Goal: Task Accomplishment & Management: Complete application form

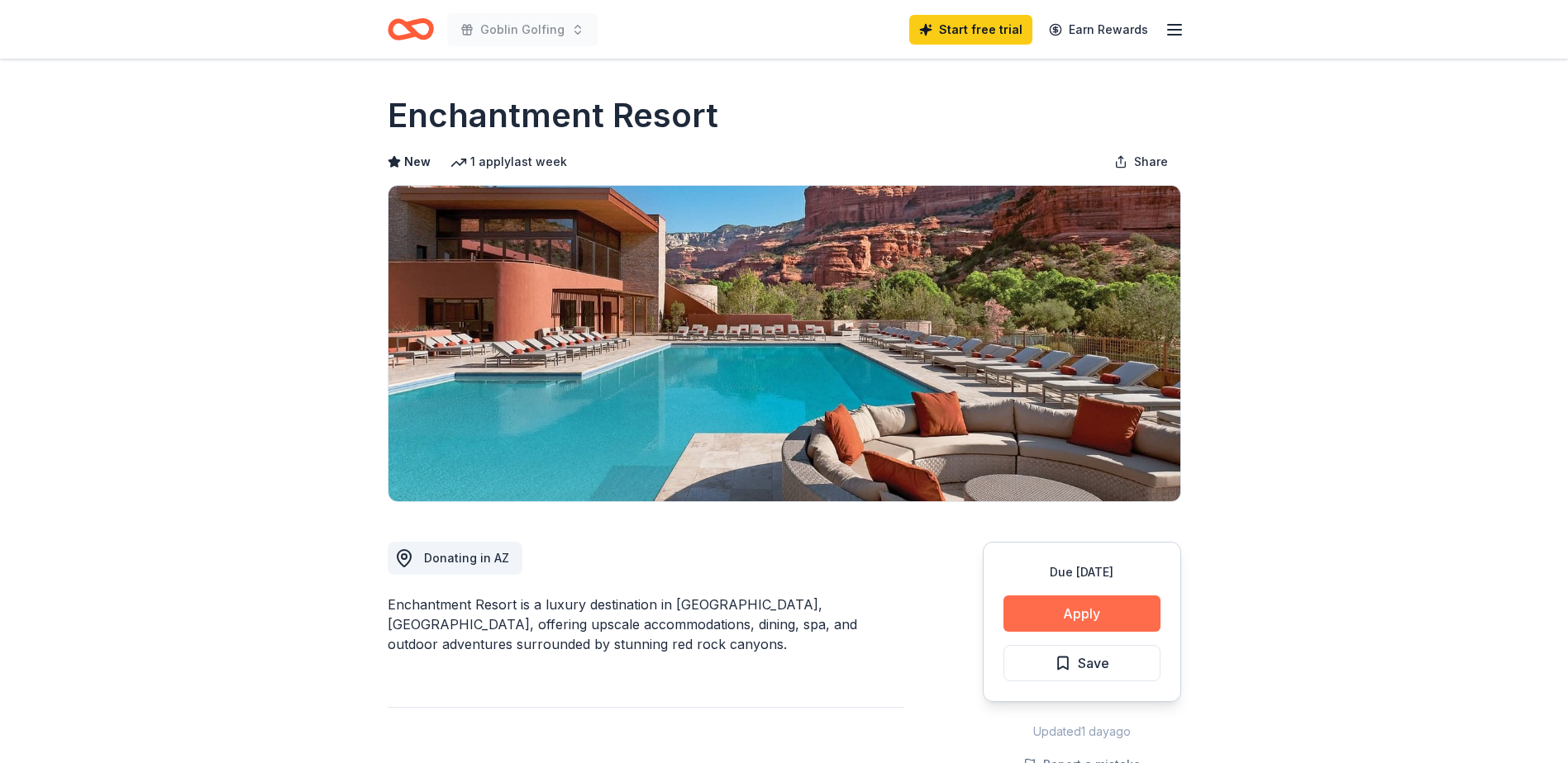
click at [1101, 614] on button "Apply" at bounding box center [1082, 613] width 157 height 37
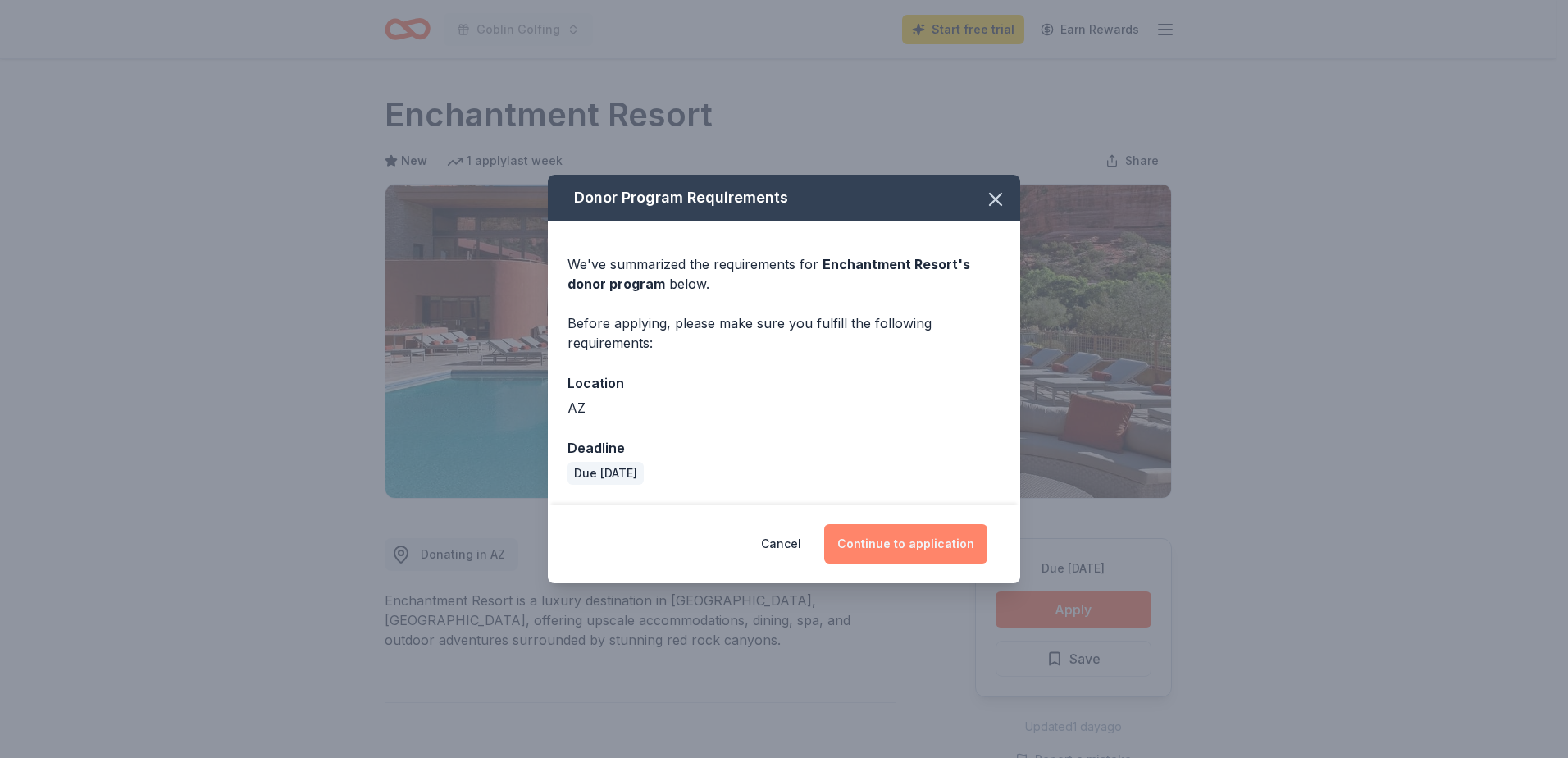
click at [918, 548] on button "Continue to application" at bounding box center [906, 544] width 164 height 39
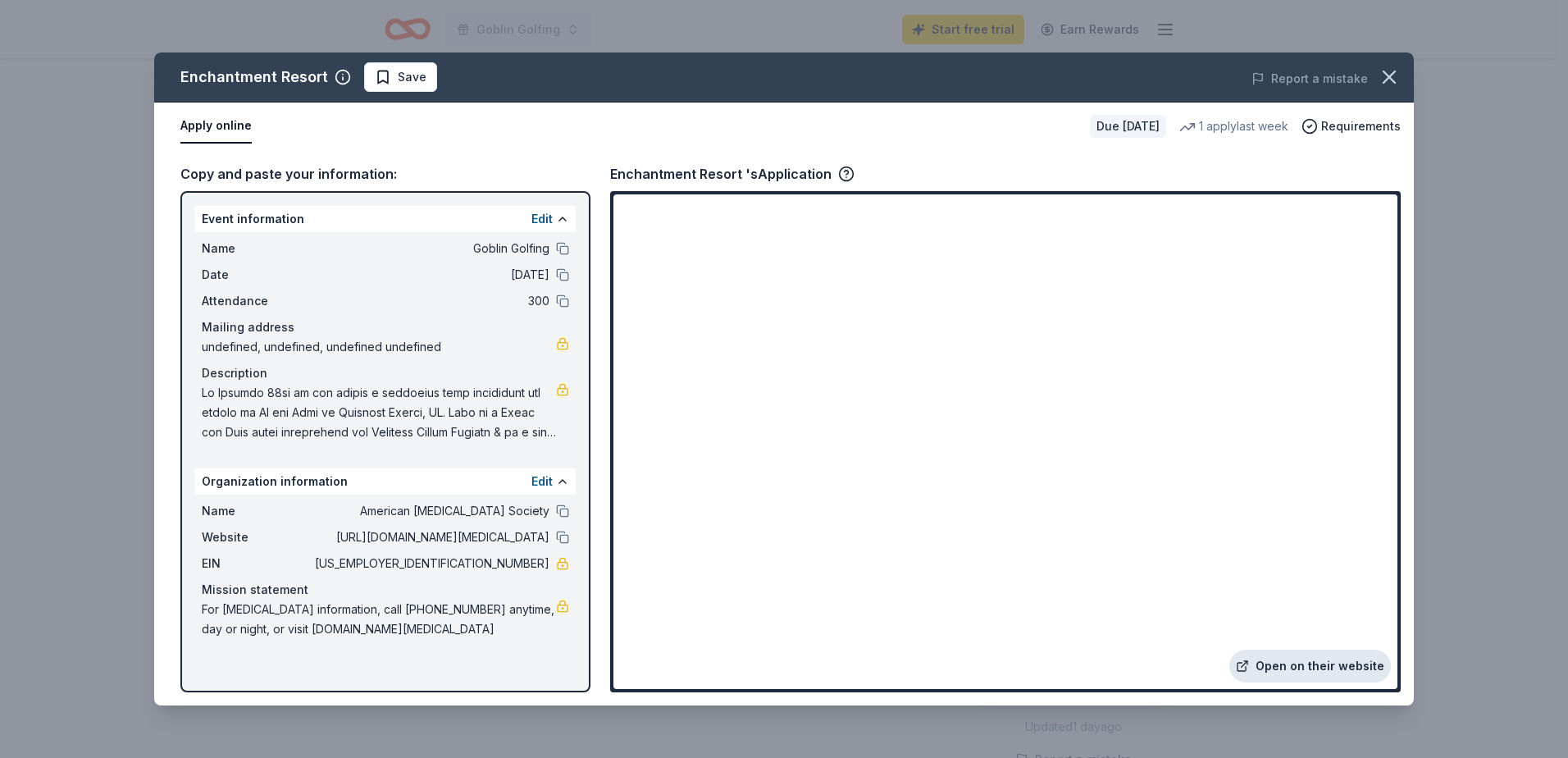
click at [1338, 667] on link "Open on their website" at bounding box center [1311, 666] width 162 height 33
click at [1385, 81] on icon "button" at bounding box center [1390, 77] width 11 height 11
